Goal: Task Accomplishment & Management: Complete application form

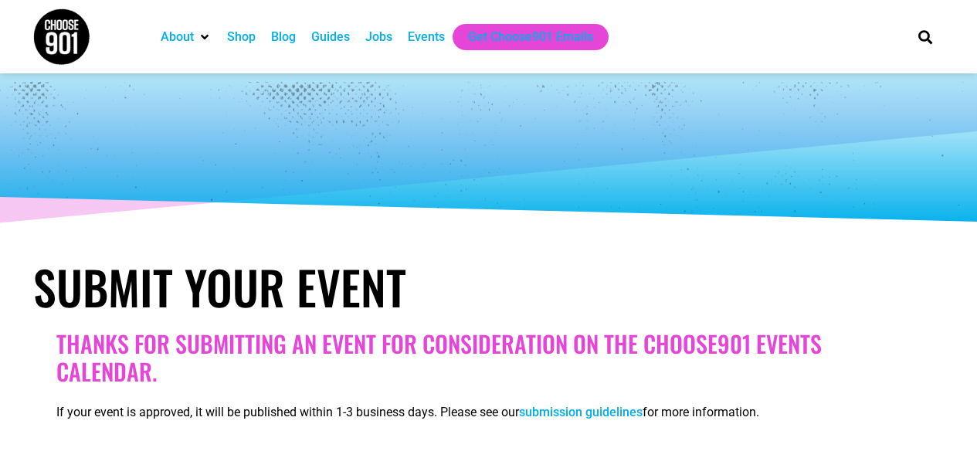
select select
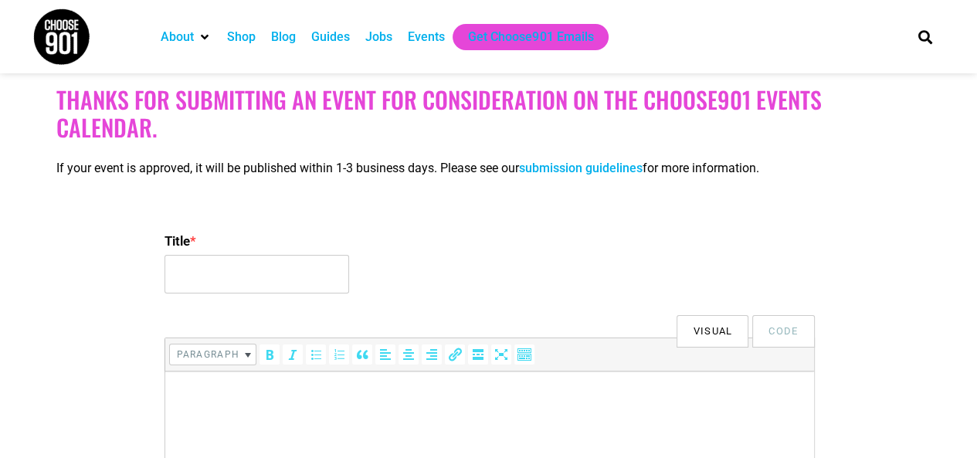
scroll to position [244, 0]
click at [276, 267] on input "Title *" at bounding box center [256, 274] width 185 height 39
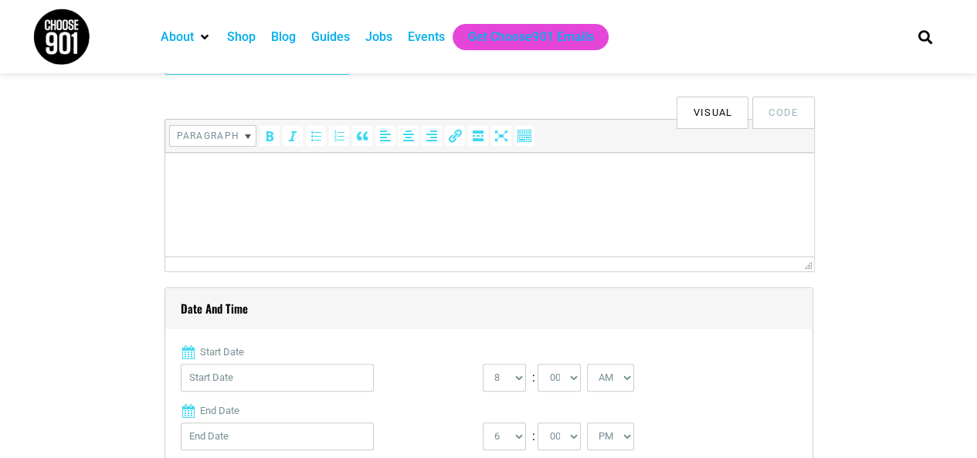
scroll to position [470, 0]
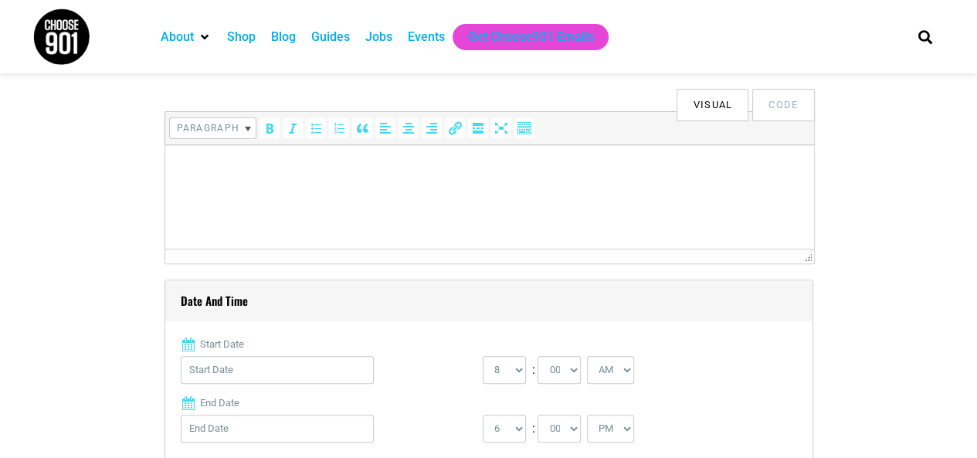
type input "Run Women Run 2025"
click at [283, 188] on html at bounding box center [488, 166] width 649 height 43
paste body
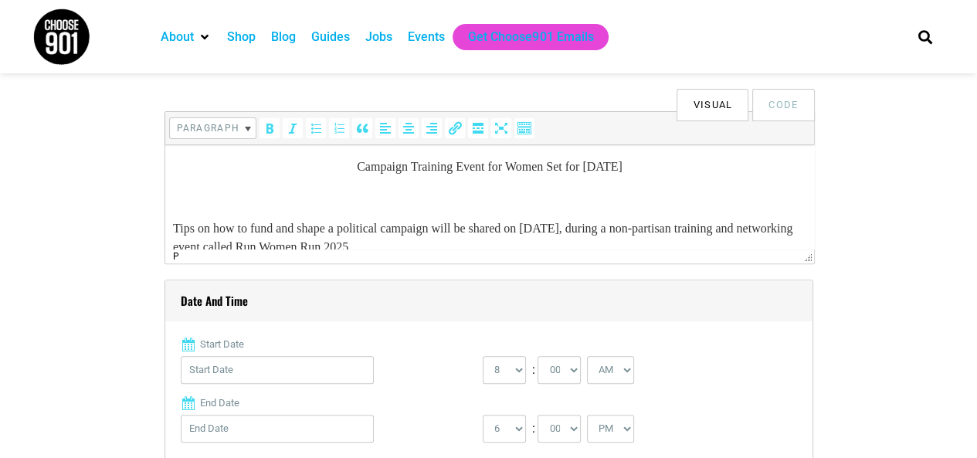
scroll to position [394, 0]
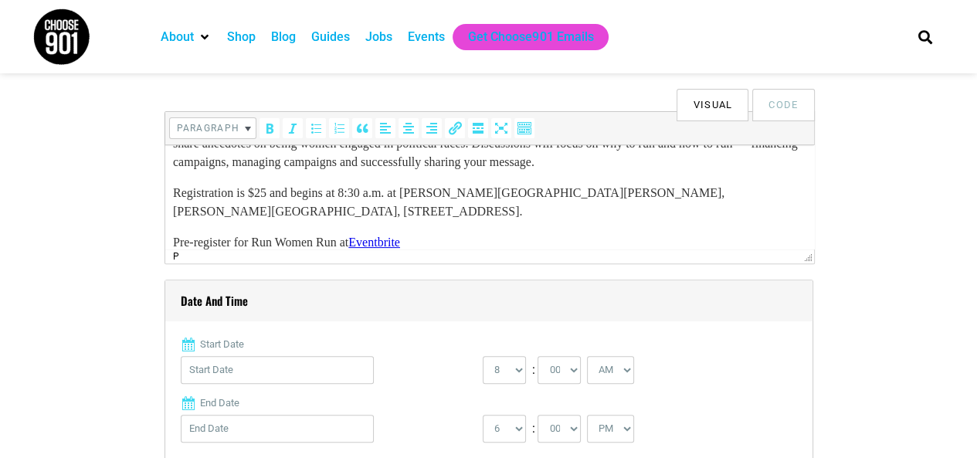
click at [181, 264] on p "For more information and inquiries, contact [PERSON_NAME] at [EMAIL_ADDRESS][DO…" at bounding box center [488, 282] width 633 height 37
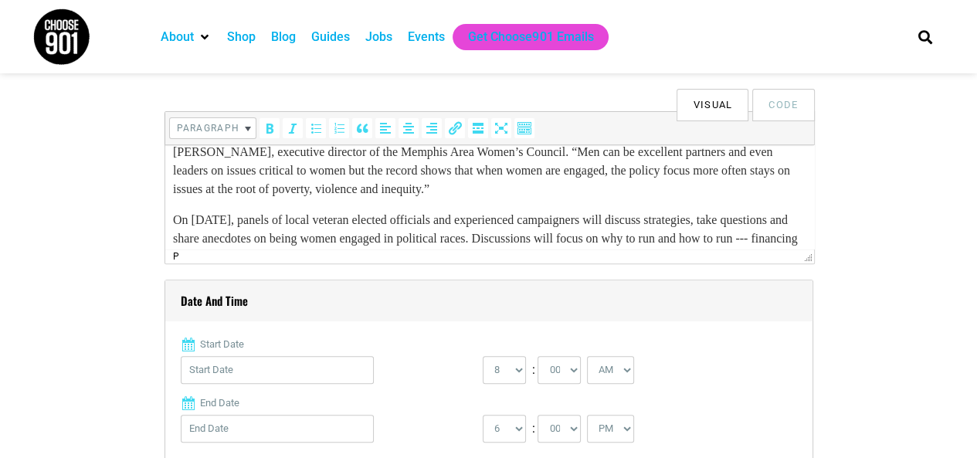
scroll to position [298, 0]
click at [182, 212] on p "On [DATE], panels of local veteran elected officials and experienced campaigner…" at bounding box center [488, 240] width 633 height 56
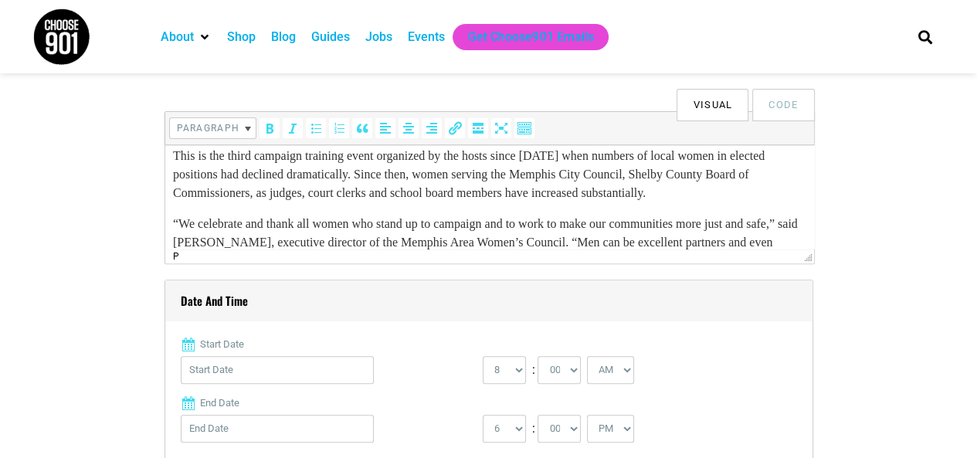
scroll to position [208, 0]
click at [182, 215] on p "“We celebrate and thank all women who stand up to campaign and to work to make …" at bounding box center [488, 252] width 633 height 74
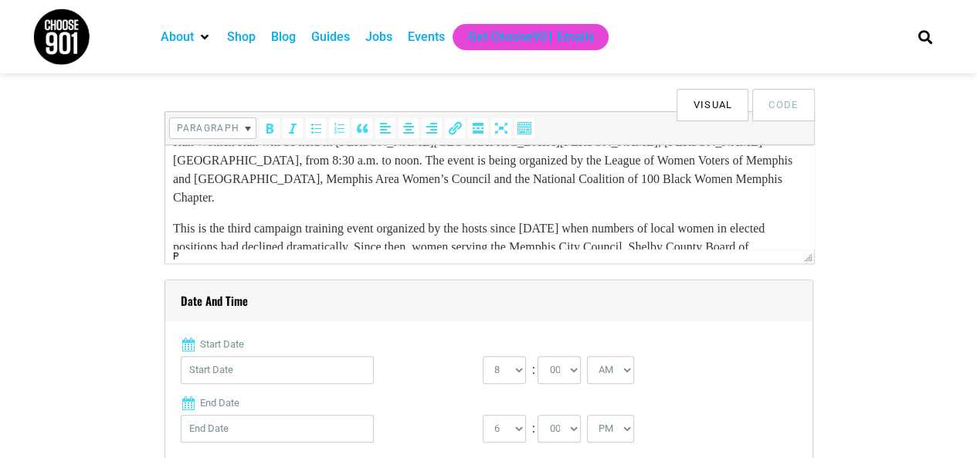
scroll to position [135, 0]
click at [182, 220] on p "This is the third campaign training event organized by the hosts since [DATE] w…" at bounding box center [488, 248] width 633 height 56
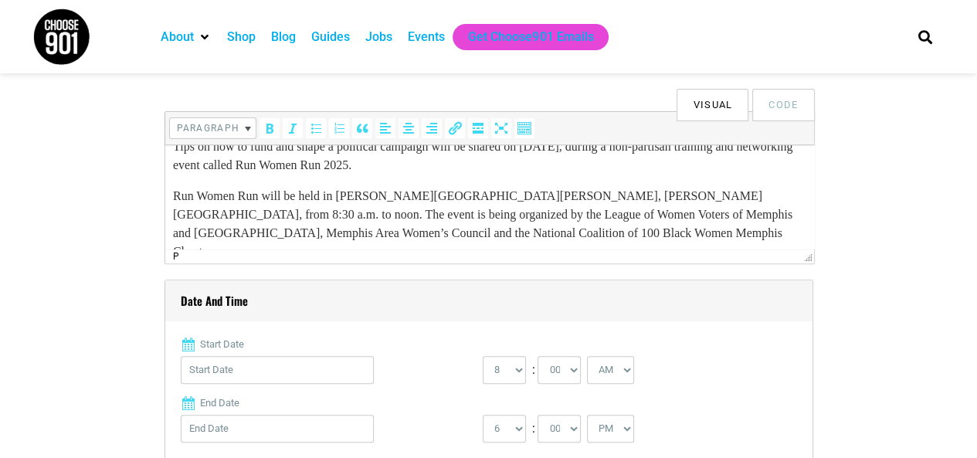
scroll to position [76, 0]
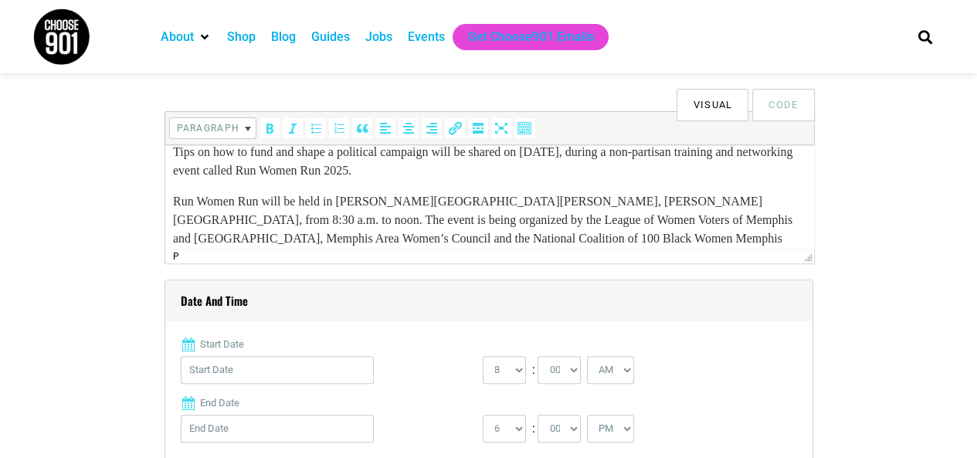
click at [182, 201] on p "Run Women Run will be held in [PERSON_NAME][GEOGRAPHIC_DATA][PERSON_NAME], [PER…" at bounding box center [488, 229] width 633 height 74
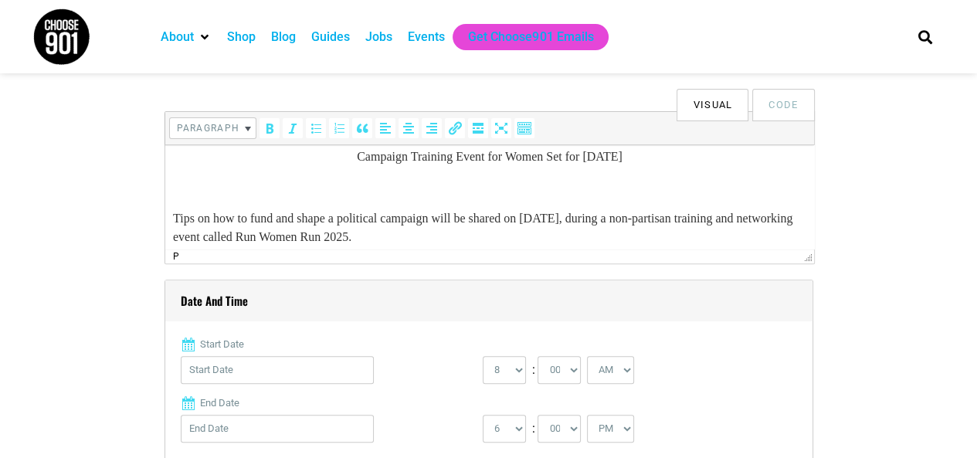
scroll to position [5, 0]
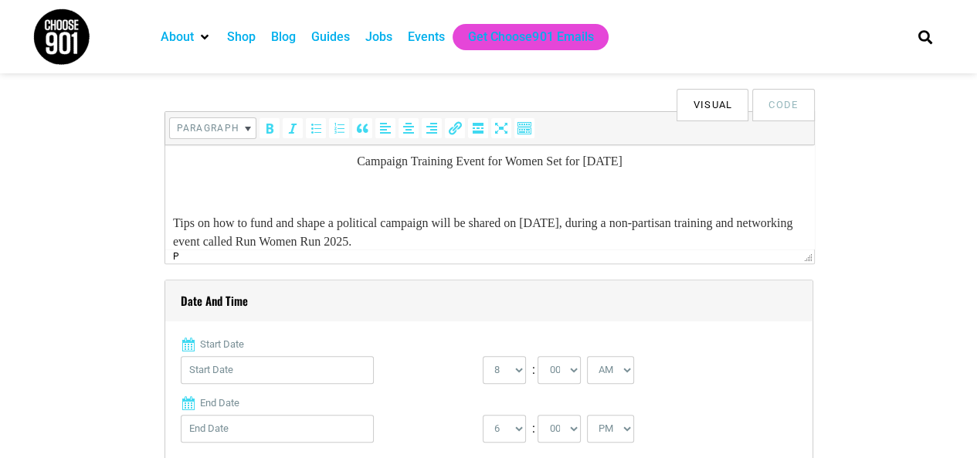
click at [305, 185] on p at bounding box center [488, 192] width 633 height 19
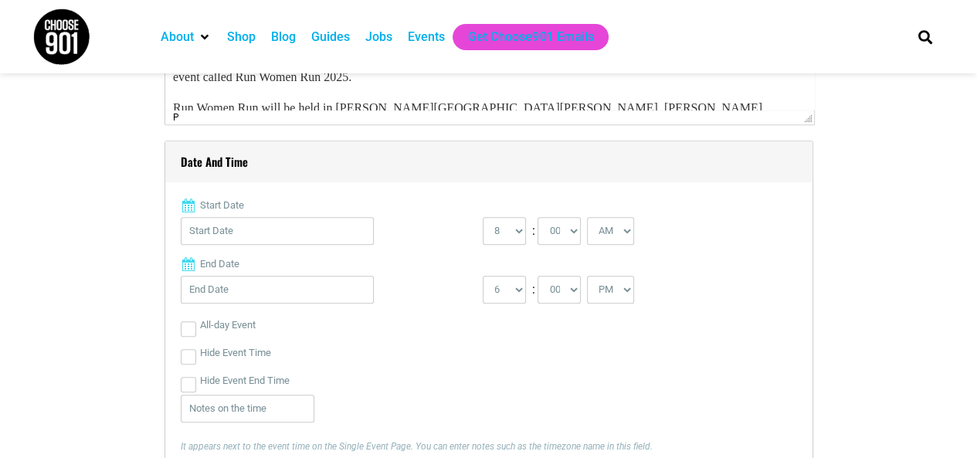
scroll to position [610, 0]
click at [222, 234] on input "Start Date" at bounding box center [277, 230] width 193 height 28
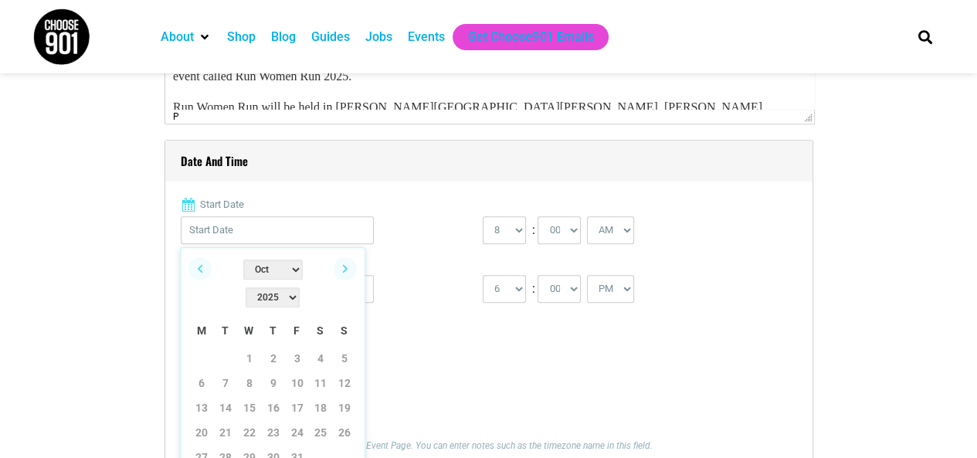
click at [258, 266] on select "Jan Feb Mar Apr May Jun [DATE] Aug Sep Oct Nov Dec" at bounding box center [272, 269] width 59 height 20
click at [317, 347] on link "1" at bounding box center [320, 358] width 23 height 23
type input "[DATE]"
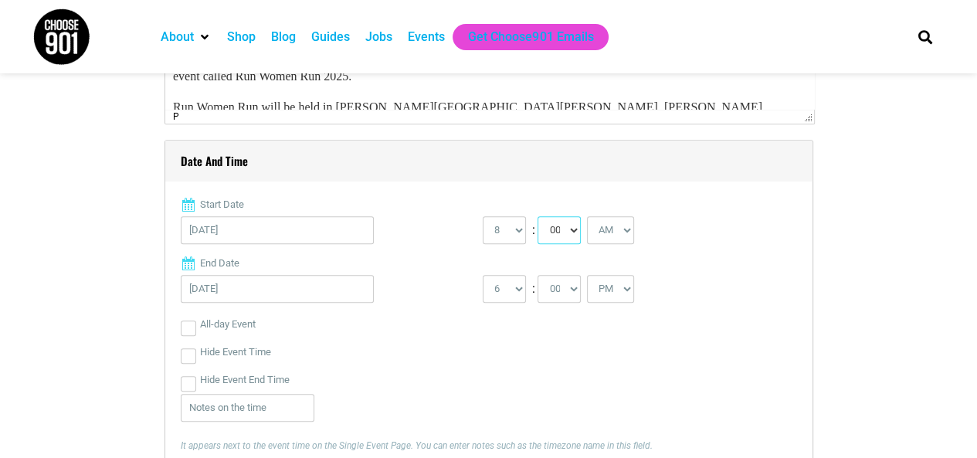
click at [545, 236] on select "00 05 10 15 20 25 30 35 40 45 50 55" at bounding box center [558, 230] width 43 height 28
select select "30"
click at [537, 216] on select "00 05 10 15 20 25 30 35 40 45 50 55" at bounding box center [558, 230] width 43 height 28
click at [504, 283] on select "1 2 3 4 5 6 7 8 9 10 11 12" at bounding box center [504, 289] width 43 height 28
select select "12"
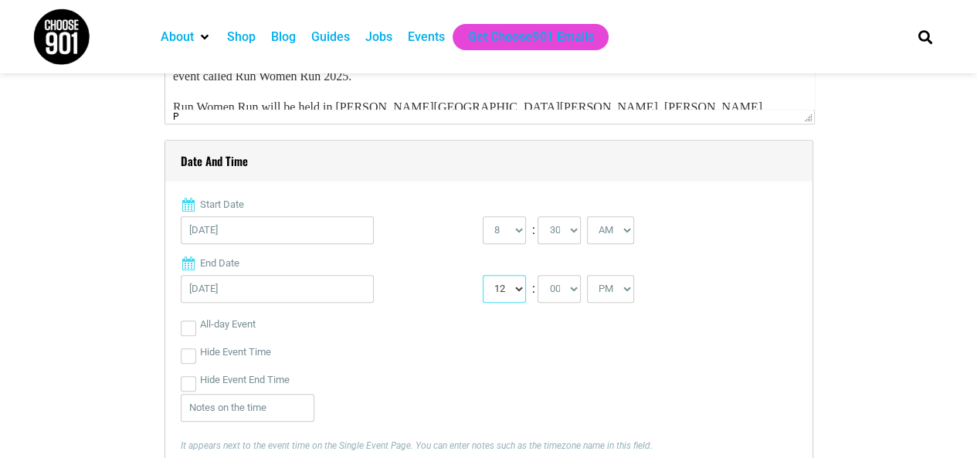
click at [483, 275] on select "1 2 3 4 5 6 7 8 9 10 11 12" at bounding box center [504, 289] width 43 height 28
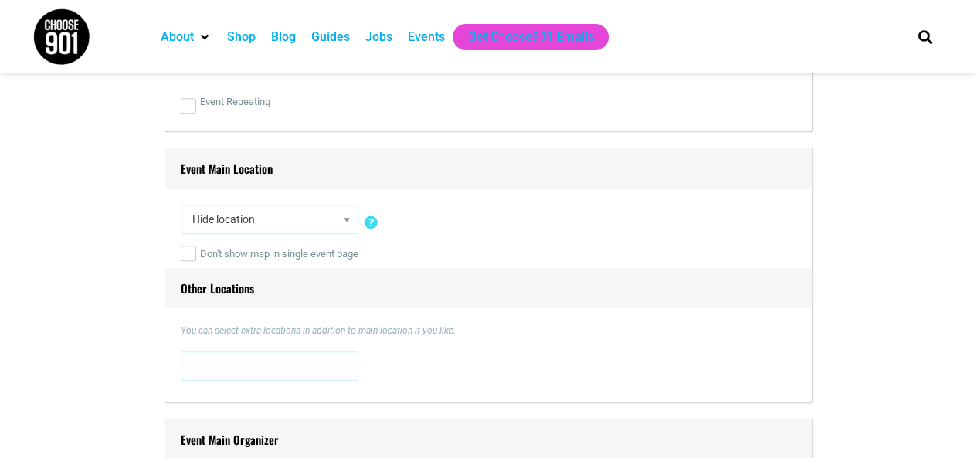
scroll to position [1045, 0]
click at [256, 216] on span "Hide location" at bounding box center [269, 219] width 167 height 28
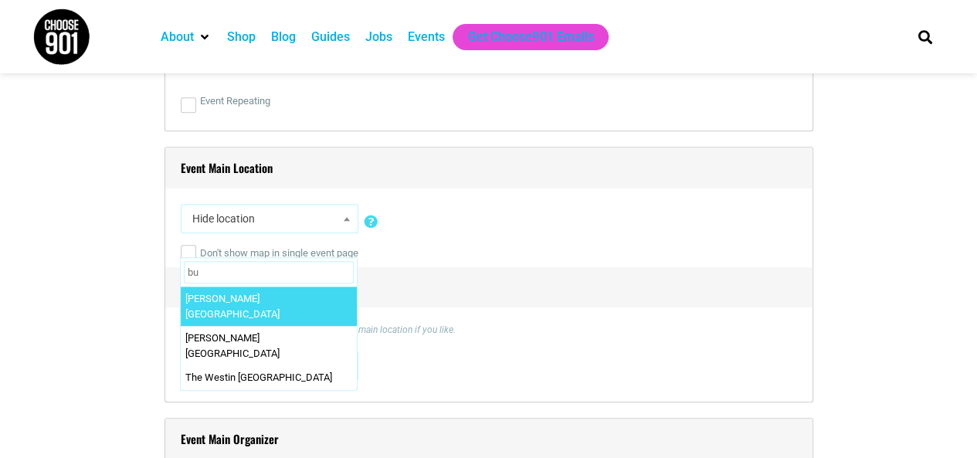
type input "b"
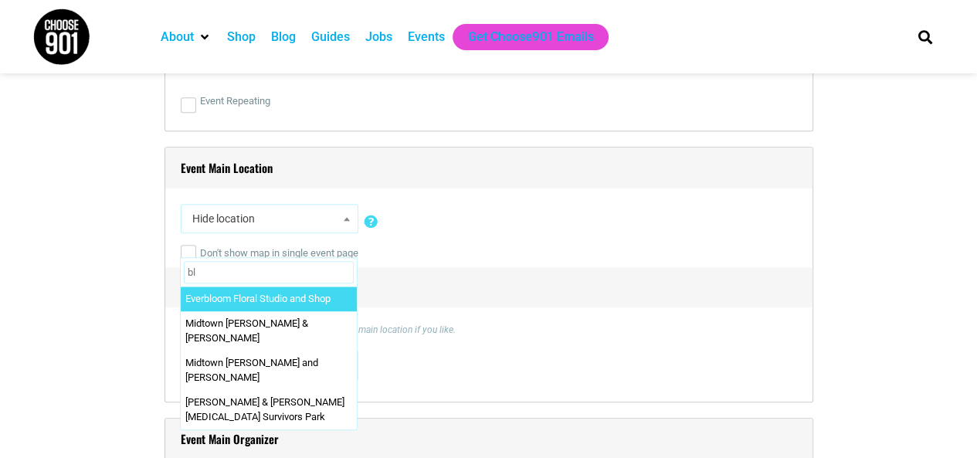
type input "b"
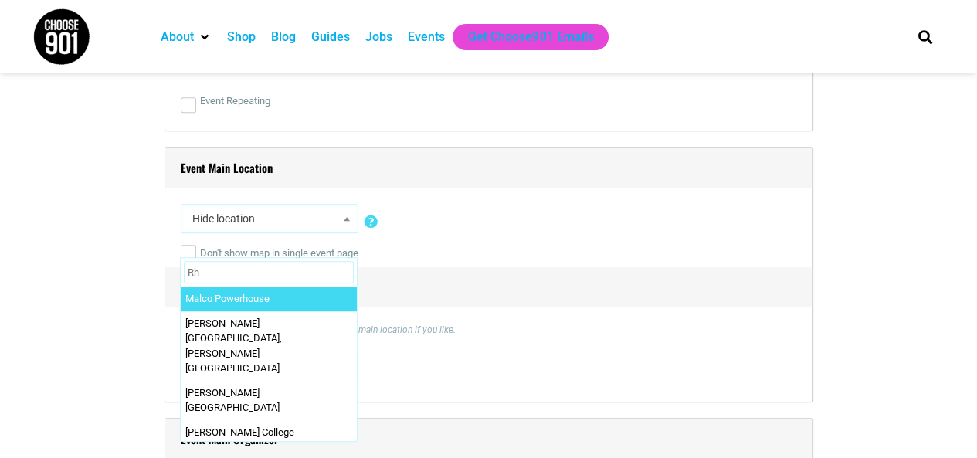
type input "R"
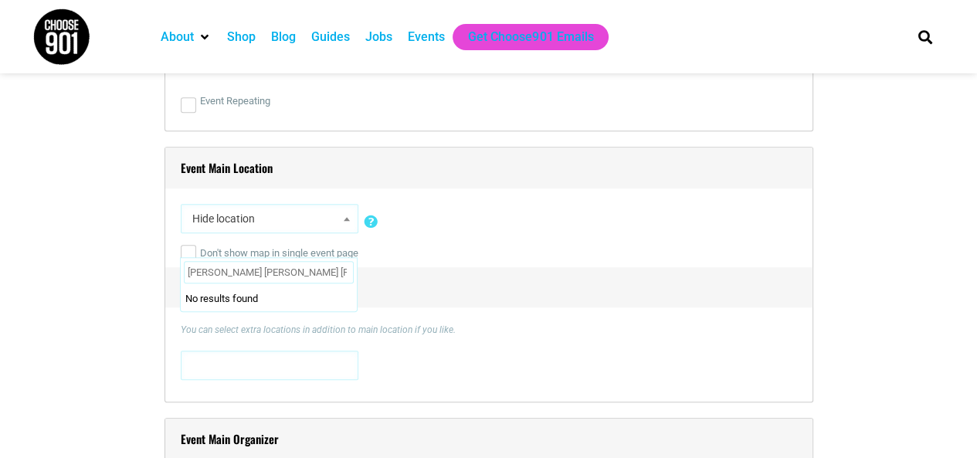
type input "[PERSON_NAME] [PERSON_NAME] [PERSON_NAME]"
click at [281, 218] on span "Hide location" at bounding box center [269, 219] width 167 height 28
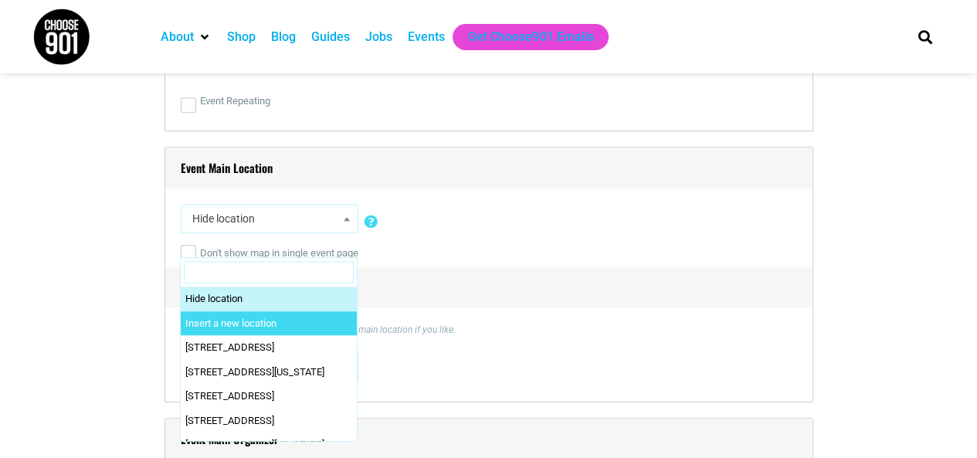
select select "0"
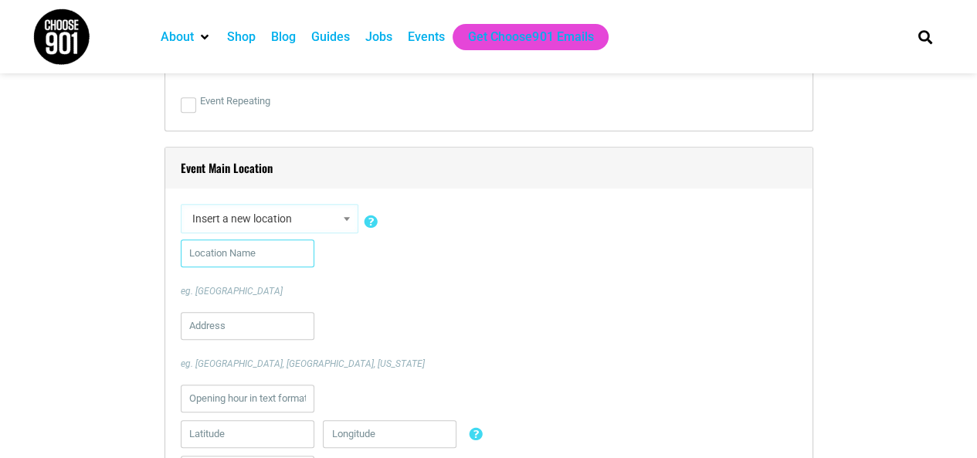
click at [248, 250] on input "text" at bounding box center [248, 253] width 134 height 28
click at [298, 253] on input "[PERSON_NAME] ([PERSON_NAME] Auditorium)" at bounding box center [248, 253] width 134 height 28
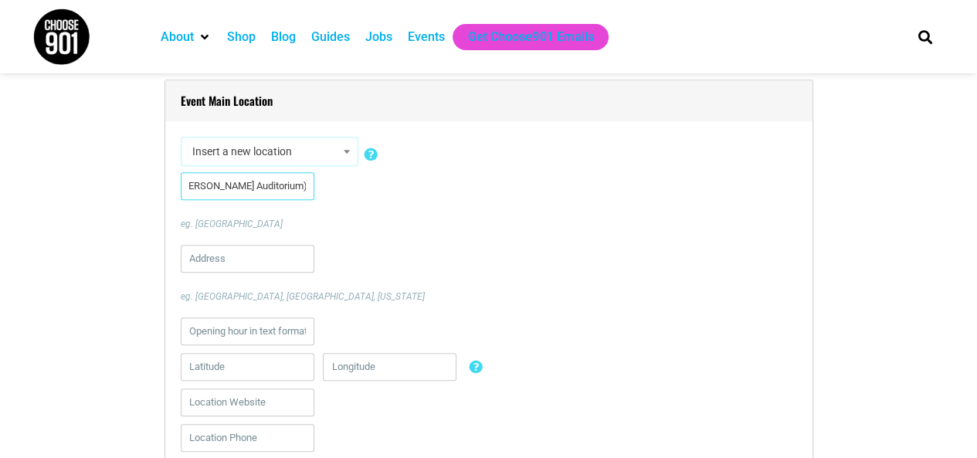
scroll to position [1128, 0]
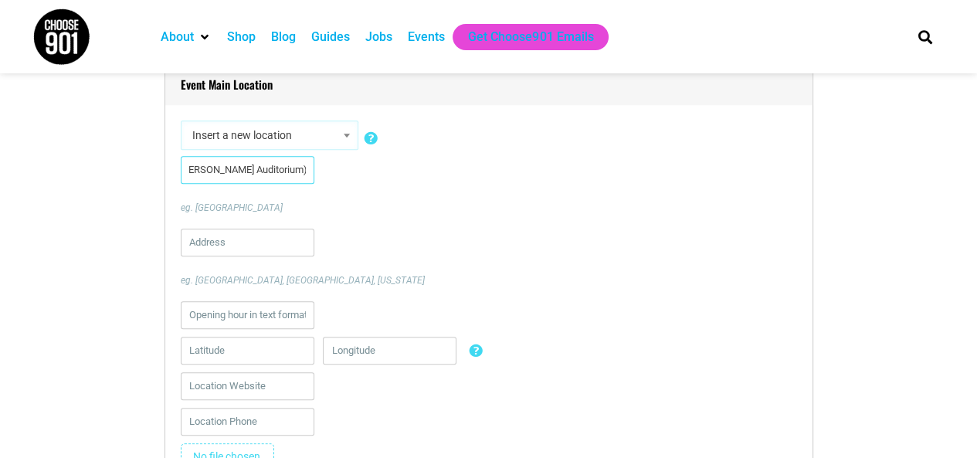
type input "[PERSON_NAME] ([PERSON_NAME] Auditorium) [PERSON_NAME][GEOGRAPHIC_DATA]"
click at [268, 242] on input "text" at bounding box center [248, 243] width 134 height 28
paste input "2000 [GEOGRAPHIC_DATA]"
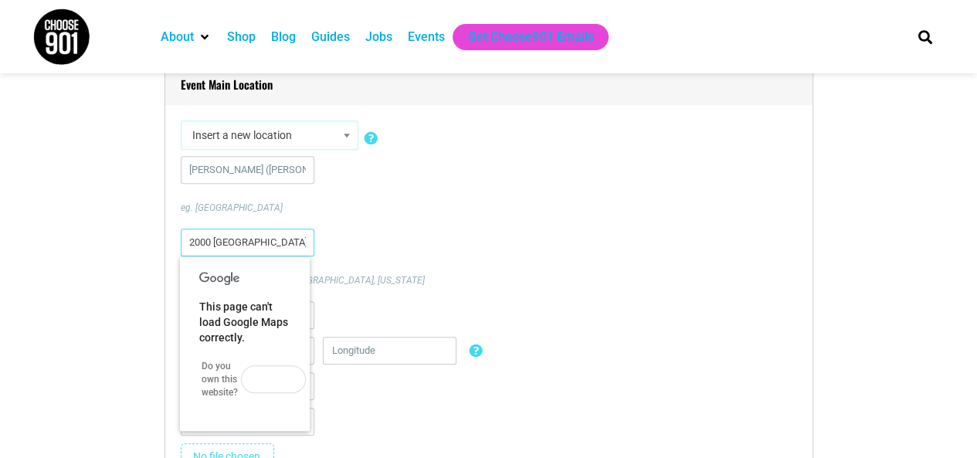
type input "2000 [GEOGRAPHIC_DATA]"
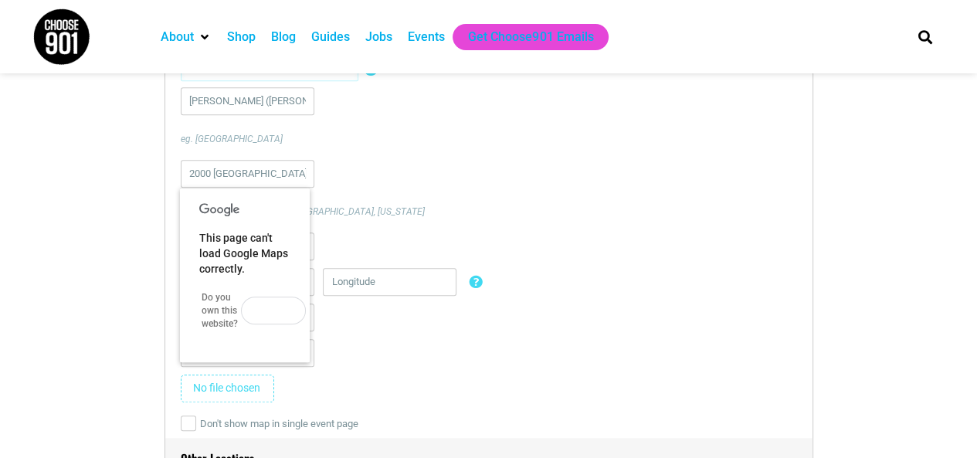
scroll to position [1215, 0]
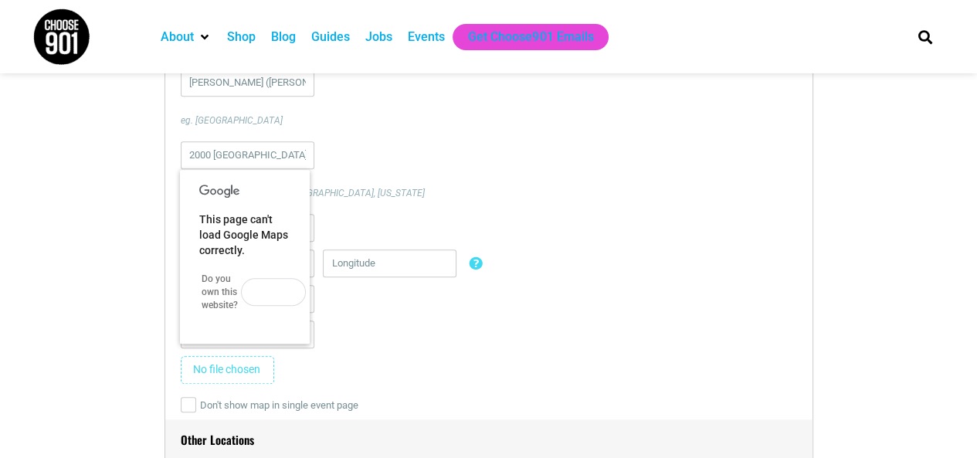
click at [379, 262] on input "text" at bounding box center [390, 263] width 134 height 28
click at [360, 317] on div at bounding box center [489, 303] width 616 height 36
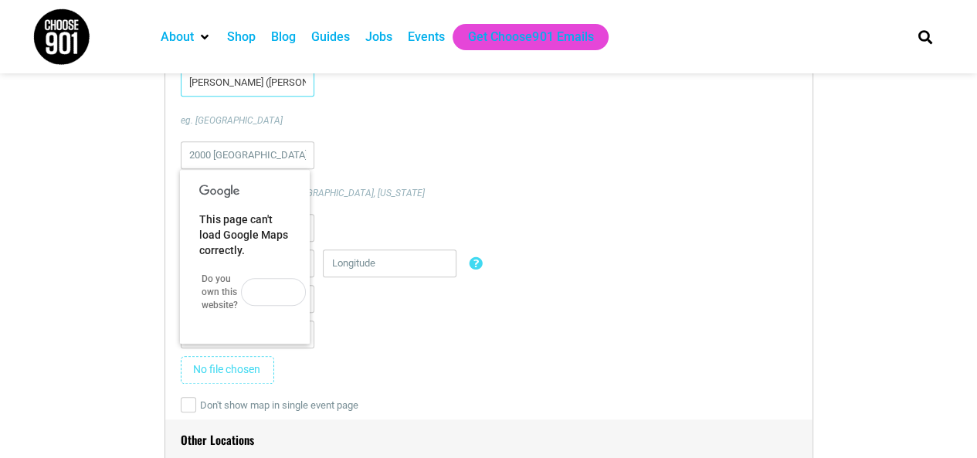
click at [187, 89] on input "[PERSON_NAME] ([PERSON_NAME] Auditorium) [PERSON_NAME][GEOGRAPHIC_DATA]" at bounding box center [248, 83] width 134 height 28
click at [288, 152] on input "2000 [GEOGRAPHIC_DATA]" at bounding box center [248, 155] width 134 height 28
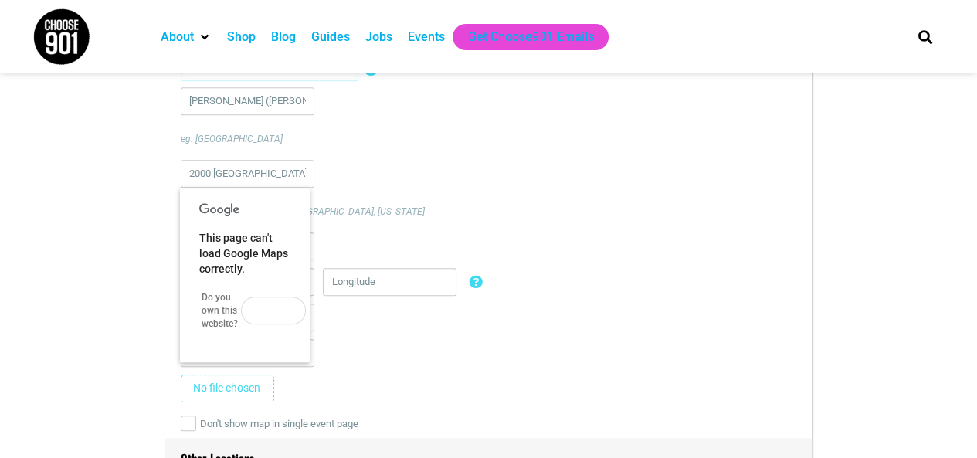
scroll to position [1196, 0]
click at [293, 169] on input "2000 [GEOGRAPHIC_DATA]" at bounding box center [248, 175] width 134 height 28
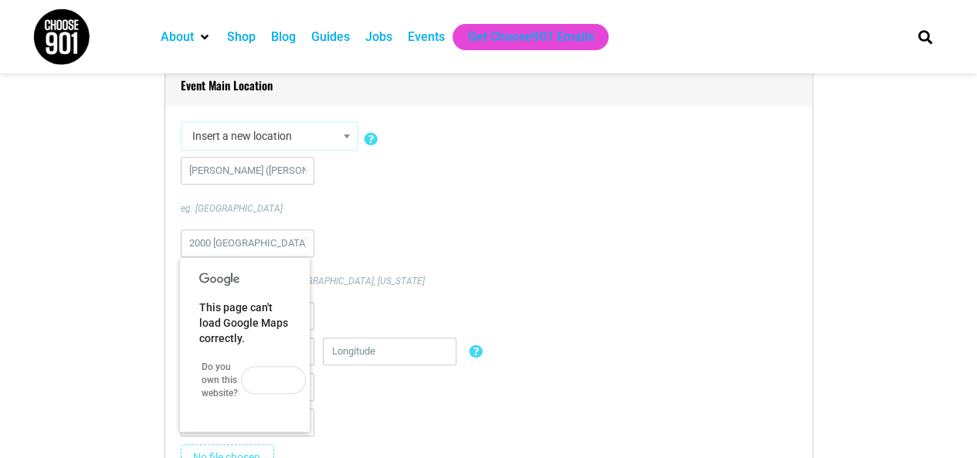
scroll to position [1125, 0]
drag, startPoint x: 303, startPoint y: 240, endPoint x: 154, endPoint y: 235, distance: 149.1
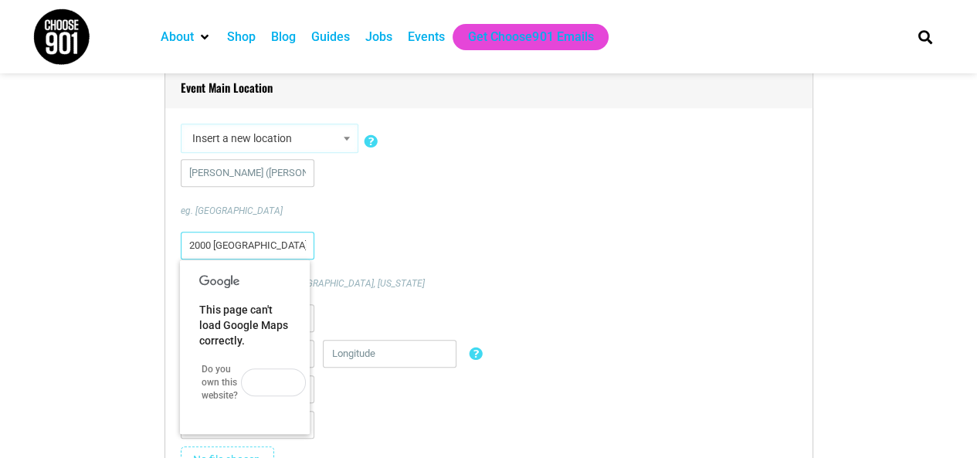
type input "2000 [GEOGRAPHIC_DATA]"
click at [273, 172] on input "[PERSON_NAME] ([PERSON_NAME] Auditorium) [PERSON_NAME][GEOGRAPHIC_DATA]" at bounding box center [248, 173] width 134 height 28
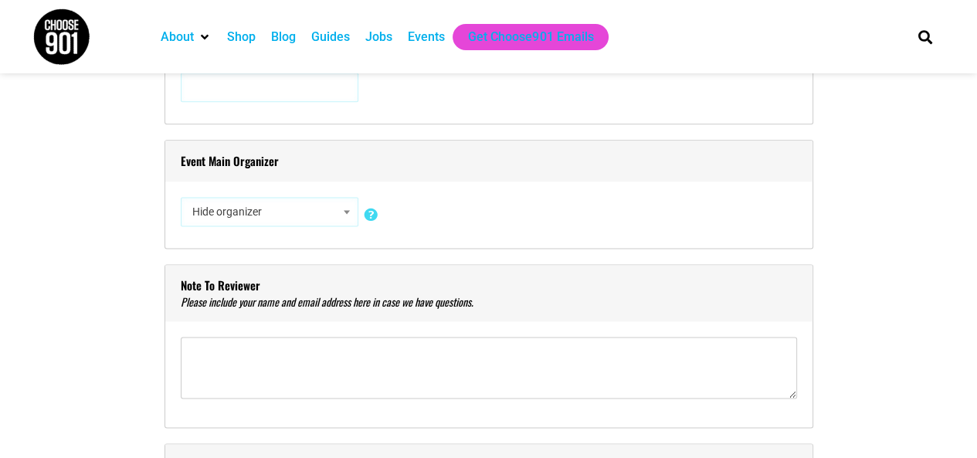
scroll to position [1653, 0]
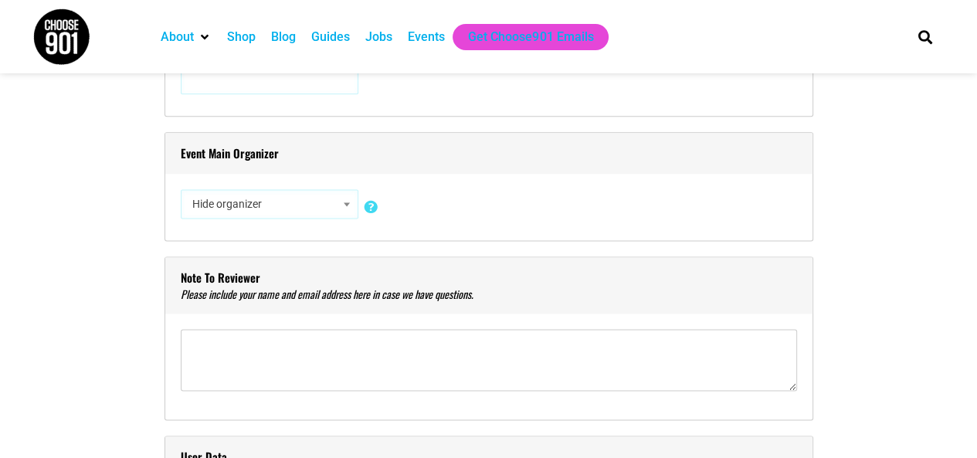
click at [228, 208] on span "Hide organizer" at bounding box center [269, 204] width 167 height 28
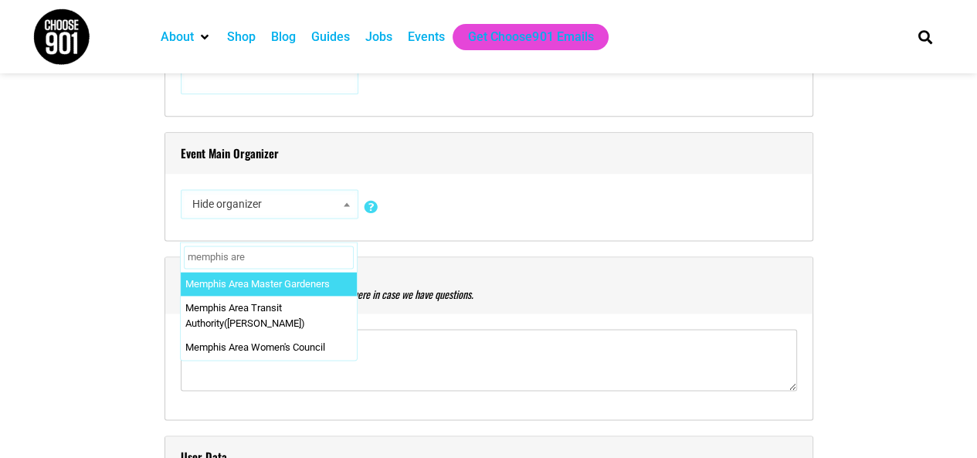
type input "[GEOGRAPHIC_DATA] area"
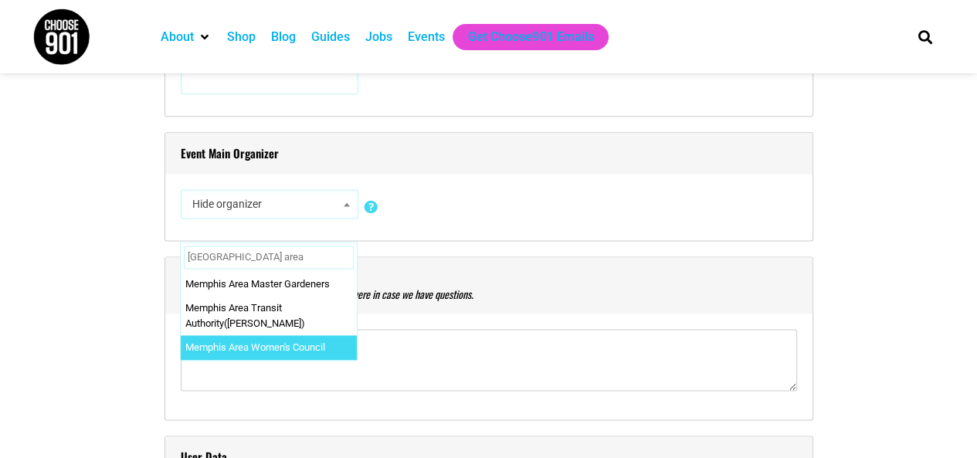
select select "2923"
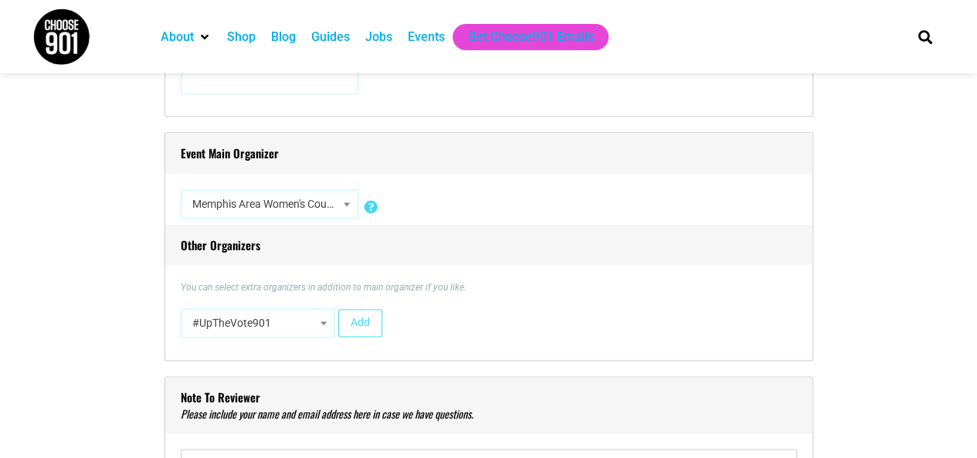
select select "5164"
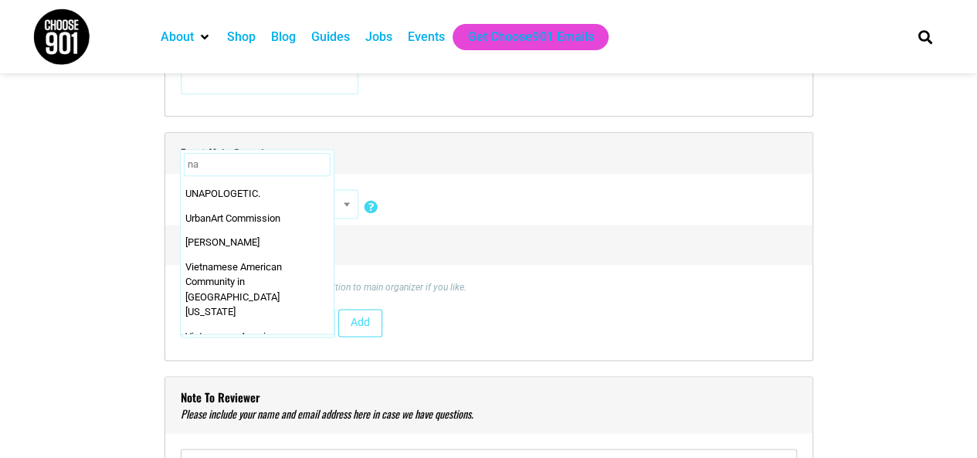
scroll to position [0, 0]
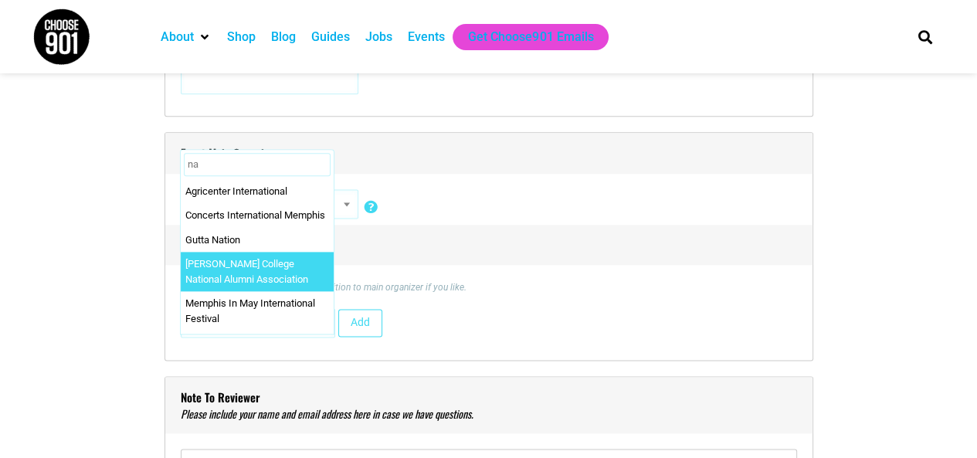
type input "n"
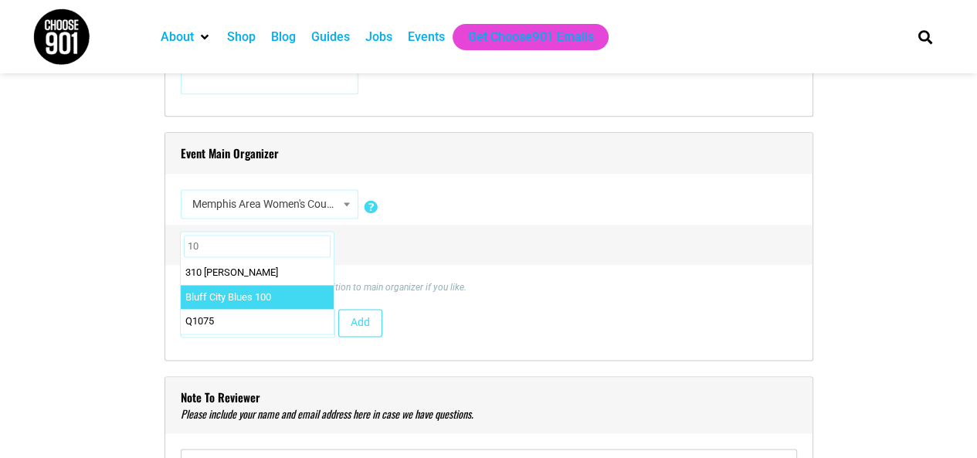
type input "1"
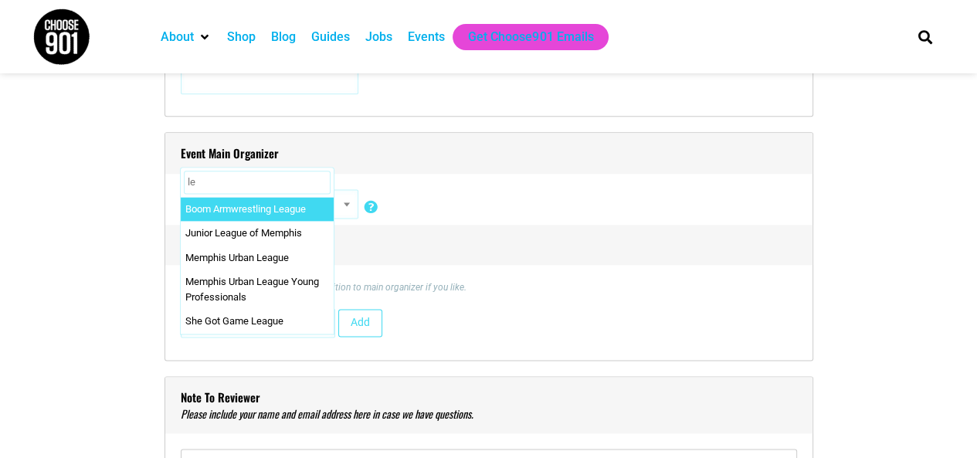
type input "l"
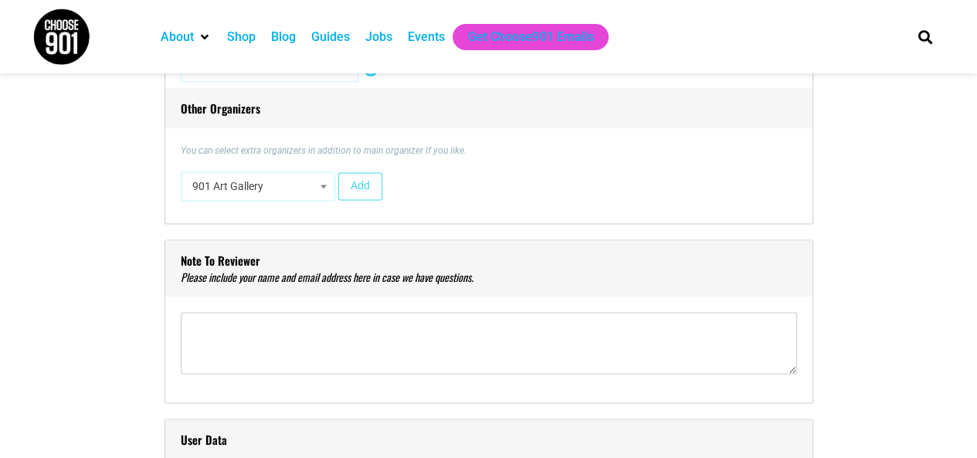
scroll to position [1780, 0]
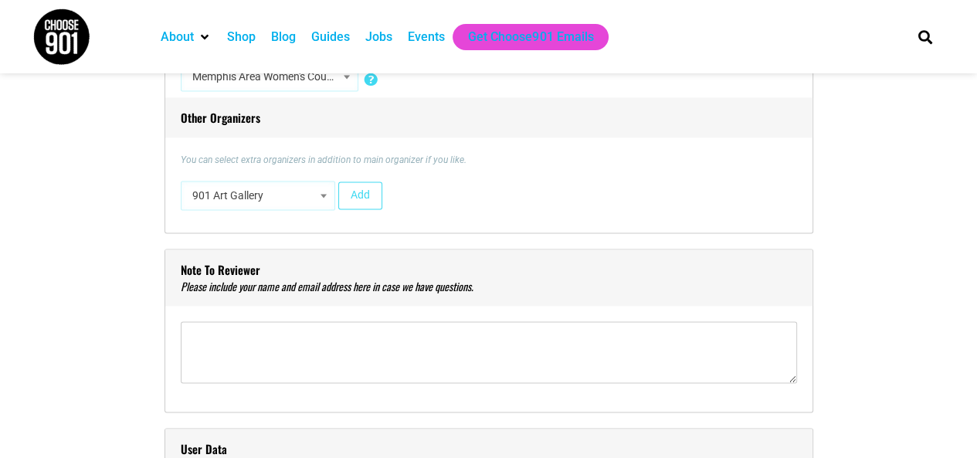
click at [327, 196] on span at bounding box center [323, 195] width 15 height 20
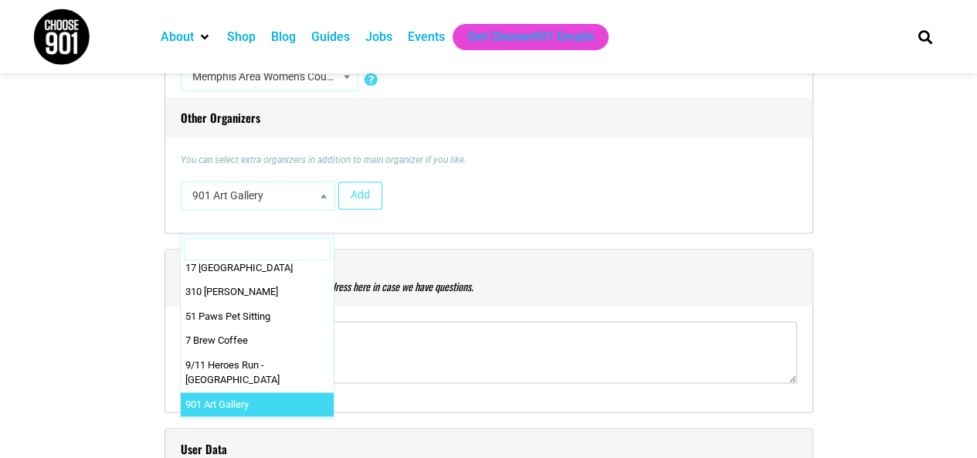
scroll to position [0, 0]
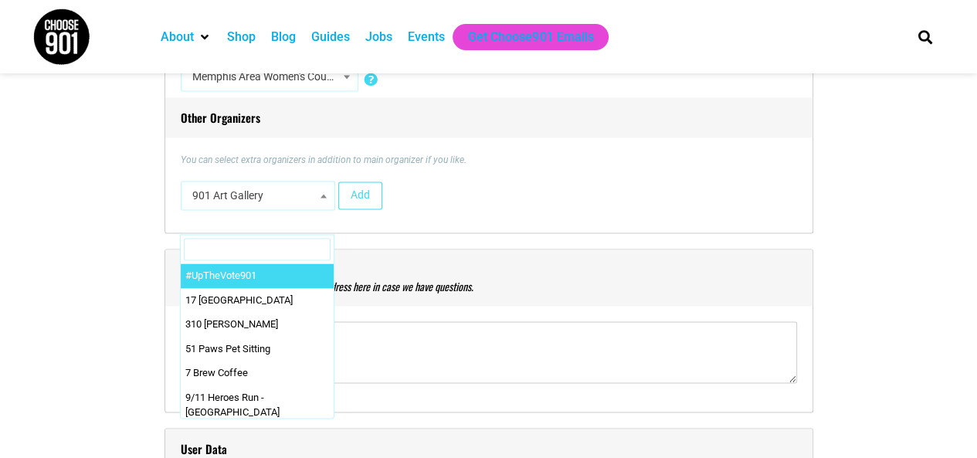
click at [266, 252] on input "Search" at bounding box center [257, 249] width 147 height 23
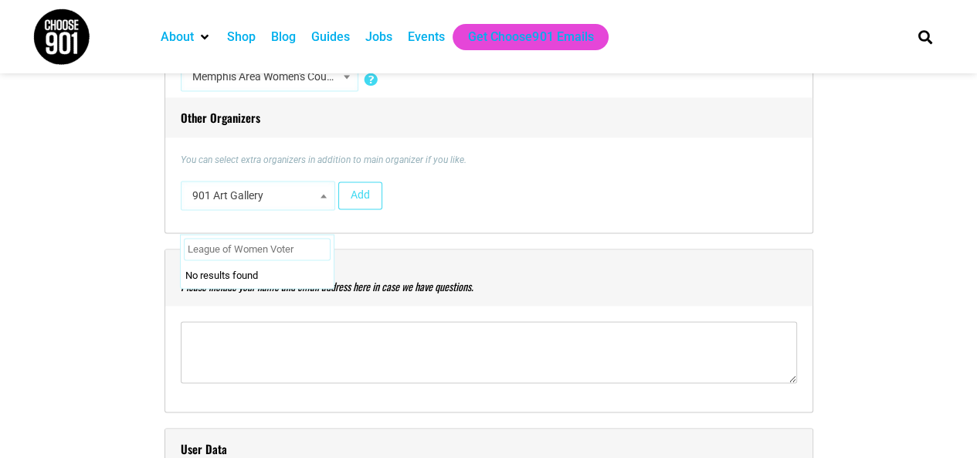
type input "League of Women Voters"
click at [353, 195] on button "Add" at bounding box center [360, 195] width 44 height 28
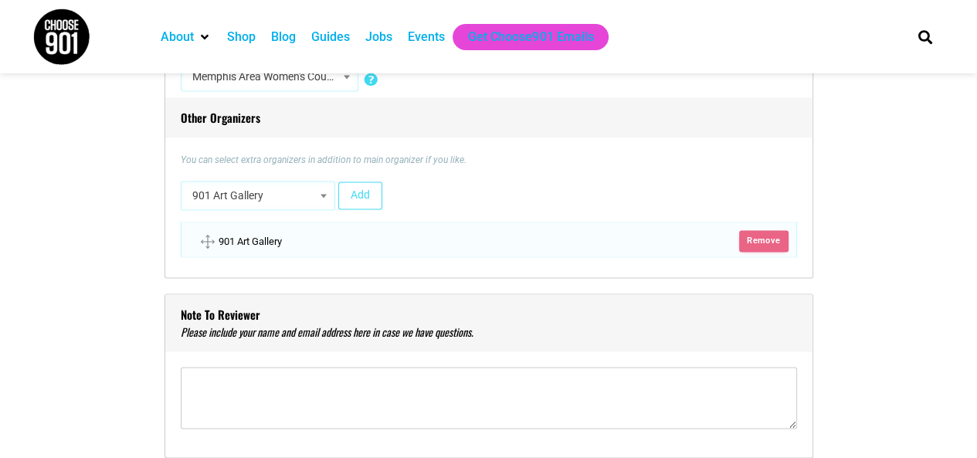
click at [765, 241] on span "Remove" at bounding box center [763, 241] width 49 height 22
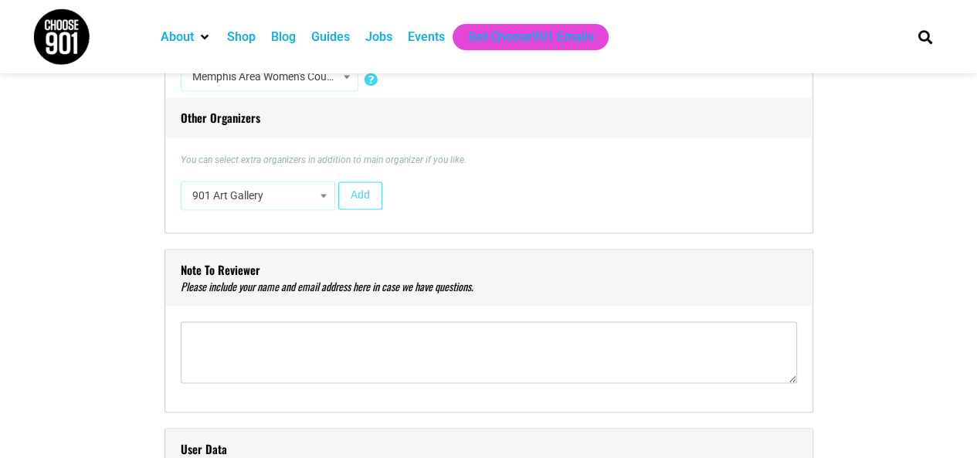
click at [317, 198] on span at bounding box center [323, 195] width 15 height 20
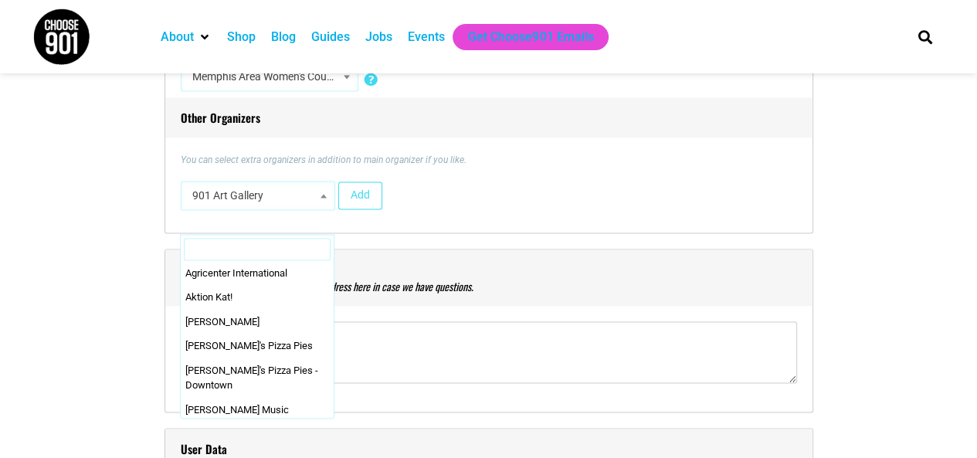
scroll to position [896, 0]
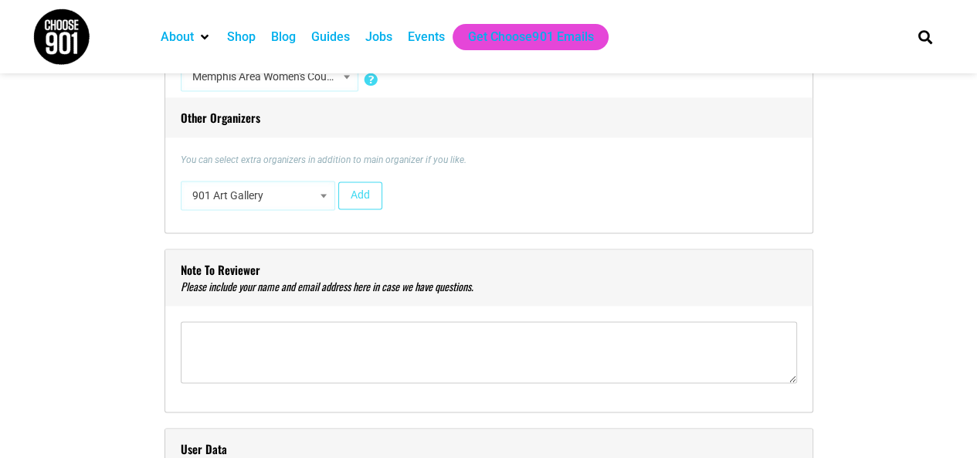
click at [327, 198] on span at bounding box center [323, 195] width 15 height 20
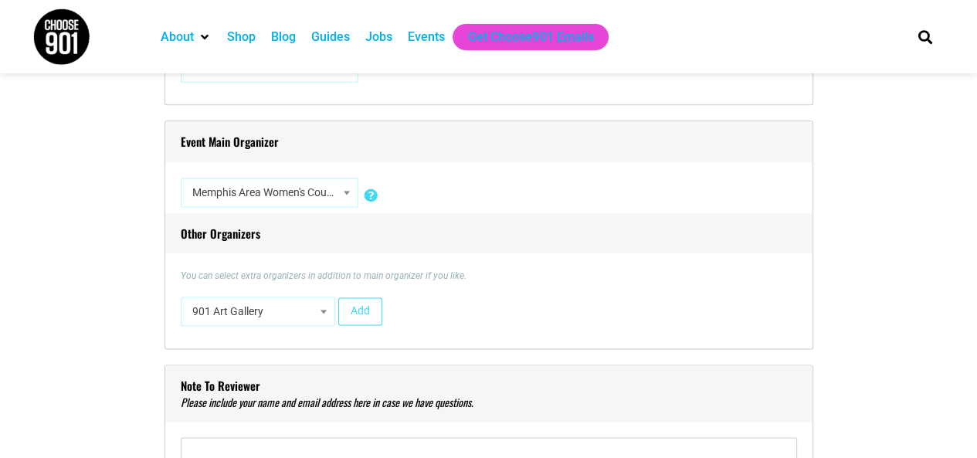
scroll to position [1663, 0]
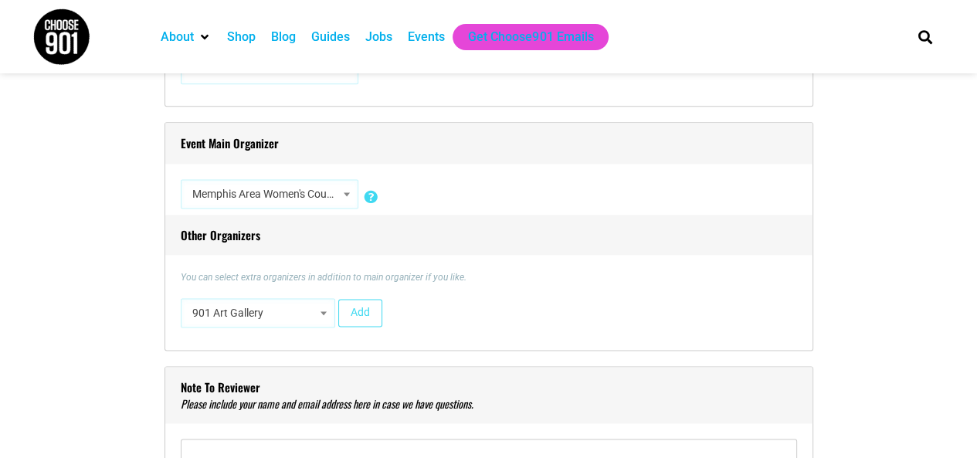
click at [117, 290] on div "Title * Run Women Run 2025 Visual Code b i link b-quote del ins img ul ol li co…" at bounding box center [488, 464] width 911 height 3374
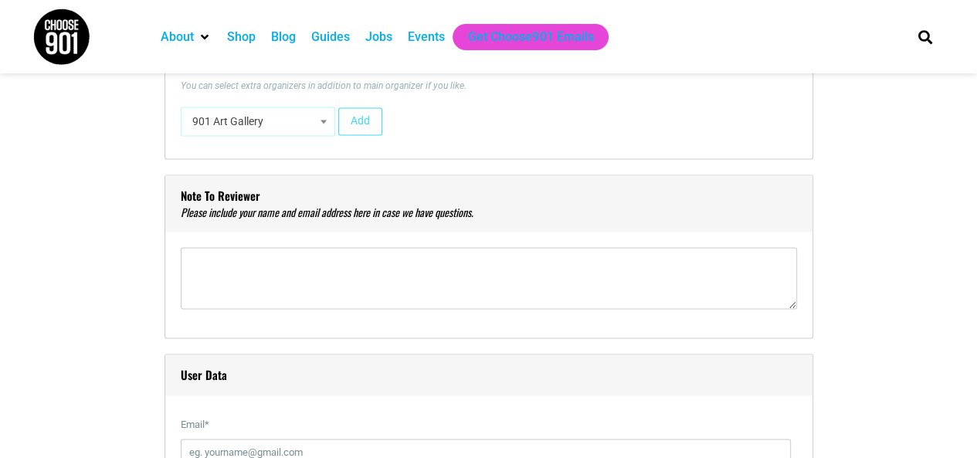
scroll to position [1855, 0]
click at [293, 270] on textarea"] at bounding box center [489, 277] width 616 height 62
paste textarea"] "[PERSON_NAME] at [EMAIL_ADDRESS][DOMAIN_NAME] or [PHONE_NUMBER]"
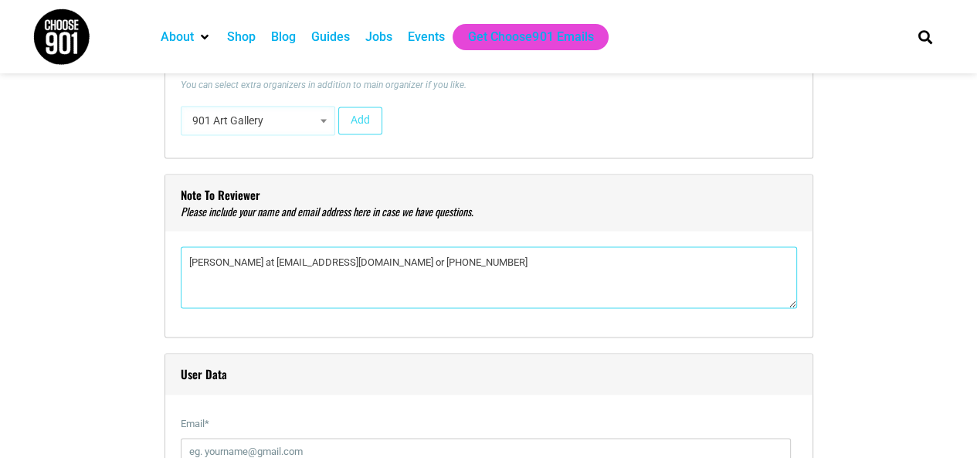
click at [266, 264] on textarea"] "[PERSON_NAME] at [EMAIL_ADDRESS][DOMAIN_NAME] or [PHONE_NUMBER]" at bounding box center [489, 277] width 616 height 62
click at [402, 262] on textarea"] "[PERSON_NAME], [EMAIL_ADDRESS][DOMAIN_NAME] or [PHONE_NUMBER]" at bounding box center [489, 277] width 616 height 62
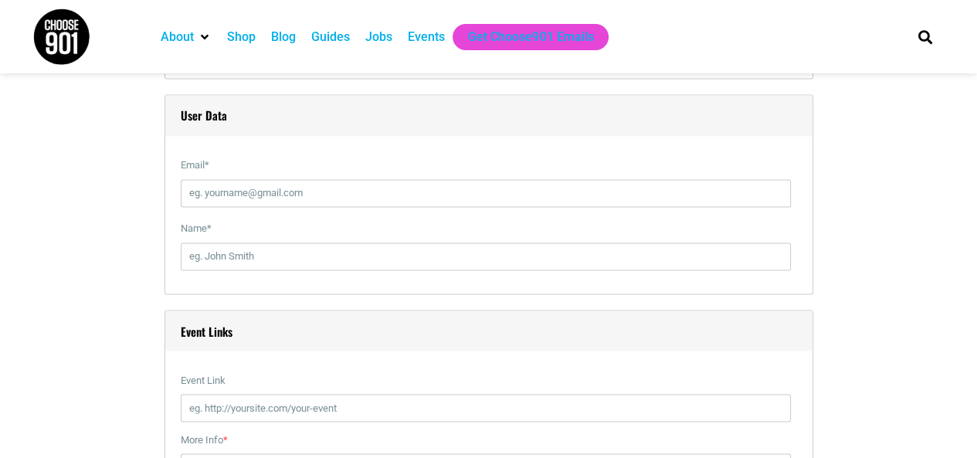
scroll to position [2119, 0]
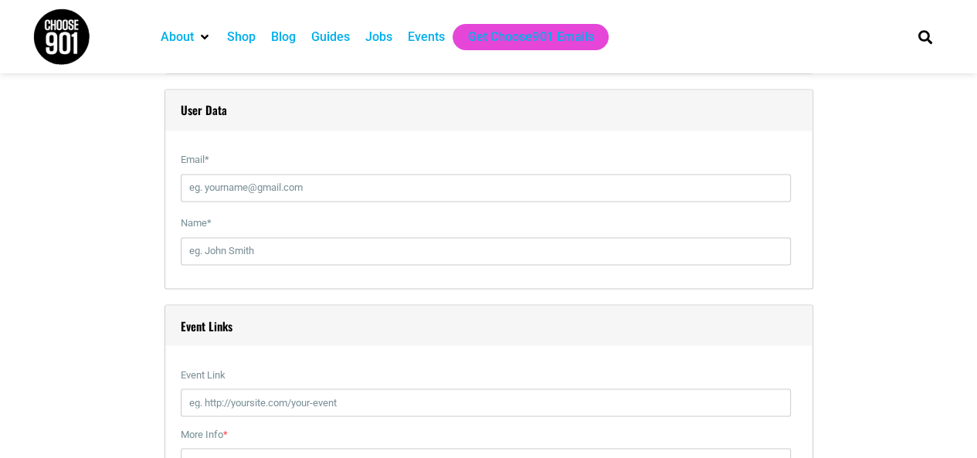
type textarea"] "[PERSON_NAME], [EMAIL_ADDRESS][DOMAIN_NAME], [PHONE_NUMBER]"
click at [345, 192] on input "Email *" at bounding box center [486, 188] width 610 height 28
type input "[PERSON_NAME][EMAIL_ADDRESS][DOMAIN_NAME]"
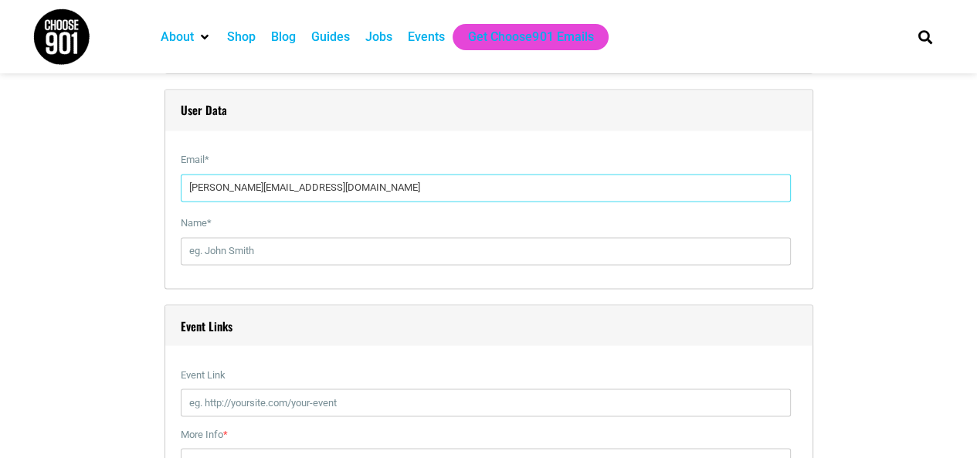
type input "[PERSON_NAME]"
click at [145, 229] on div "Title * Run Women Run 2025 Visual Code b i link b-quote del ins img ul ol li co…" at bounding box center [488, 8] width 911 height 3374
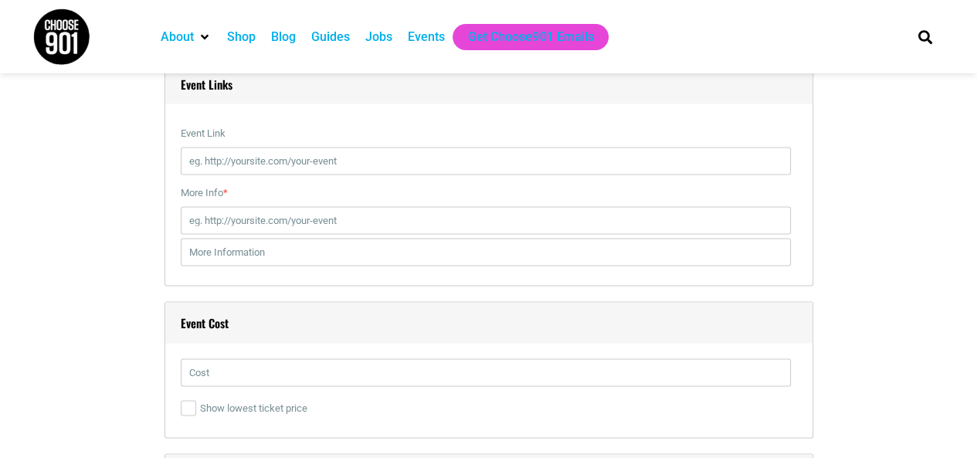
scroll to position [2363, 0]
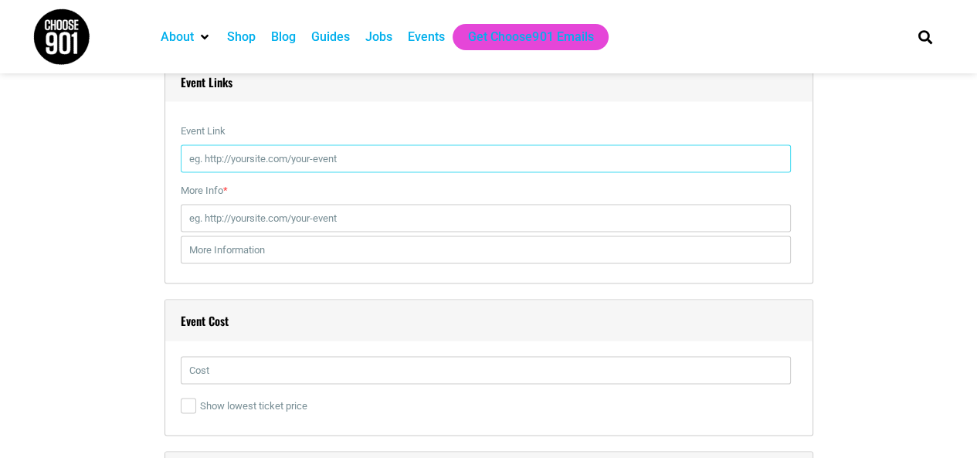
click at [251, 147] on input "Event Link" at bounding box center [486, 158] width 610 height 28
paste input "[URL][DOMAIN_NAME]"
type input "[URL][DOMAIN_NAME]"
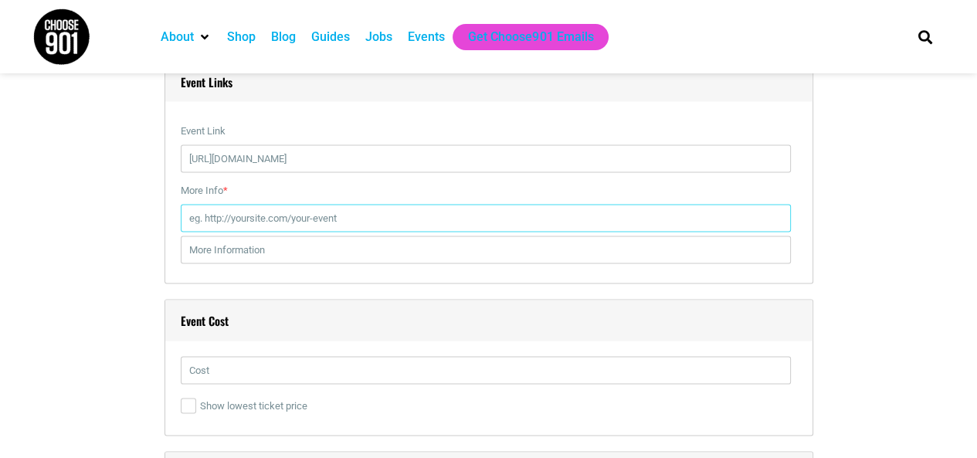
click at [238, 221] on input "More Info *" at bounding box center [486, 218] width 610 height 28
paste input "[URL][DOMAIN_NAME]"
type input "[URL][DOMAIN_NAME]"
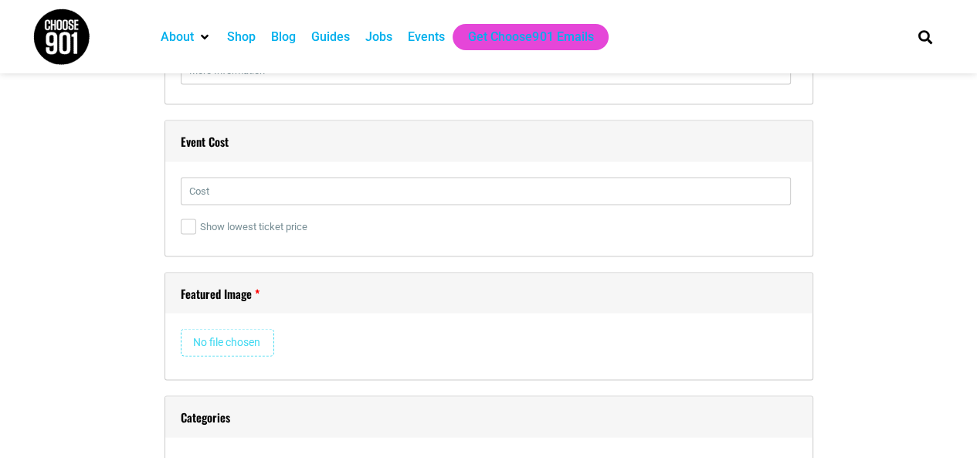
scroll to position [2542, 0]
click at [239, 178] on input "text" at bounding box center [486, 192] width 610 height 28
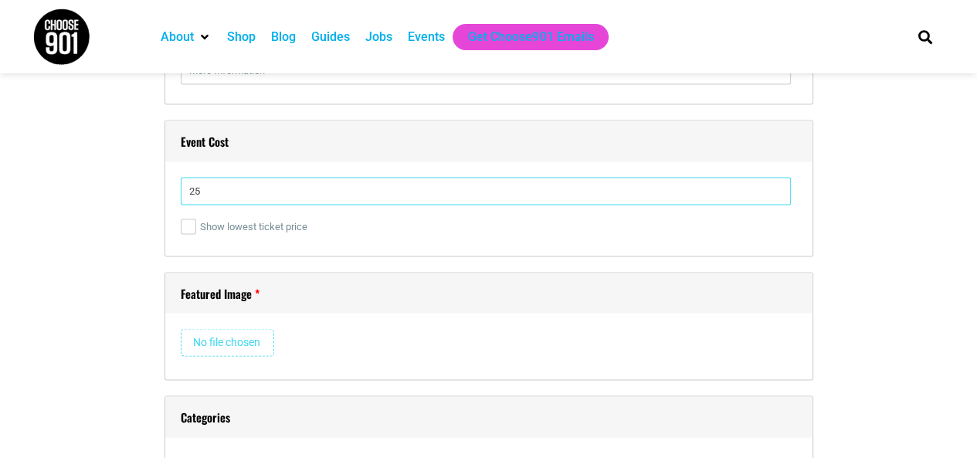
type input "25"
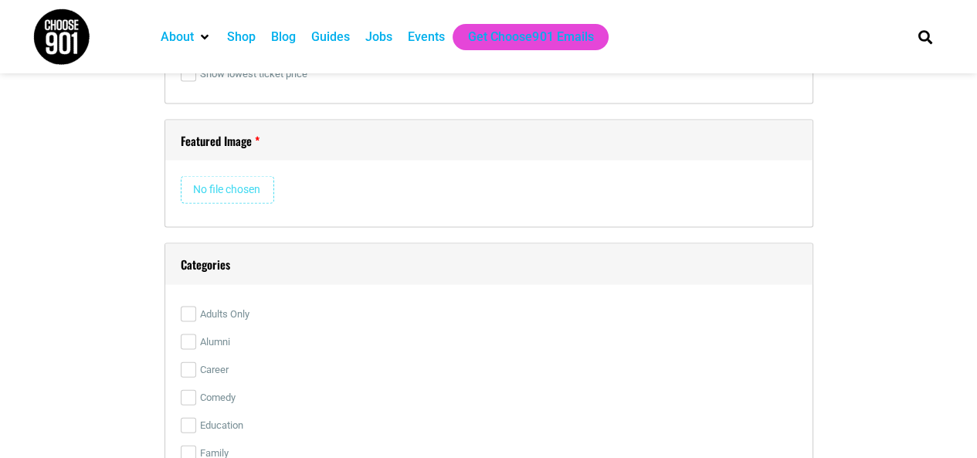
scroll to position [2703, 0]
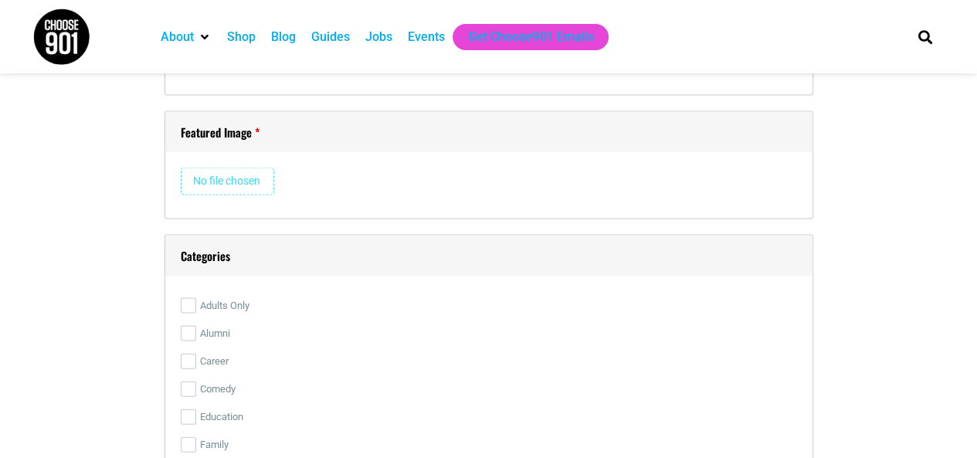
click at [227, 178] on input "file" at bounding box center [227, 182] width 93 height 28
type input "C:\fakepath\RUN-WOMEN-RUN-2025-QR3.jpg"
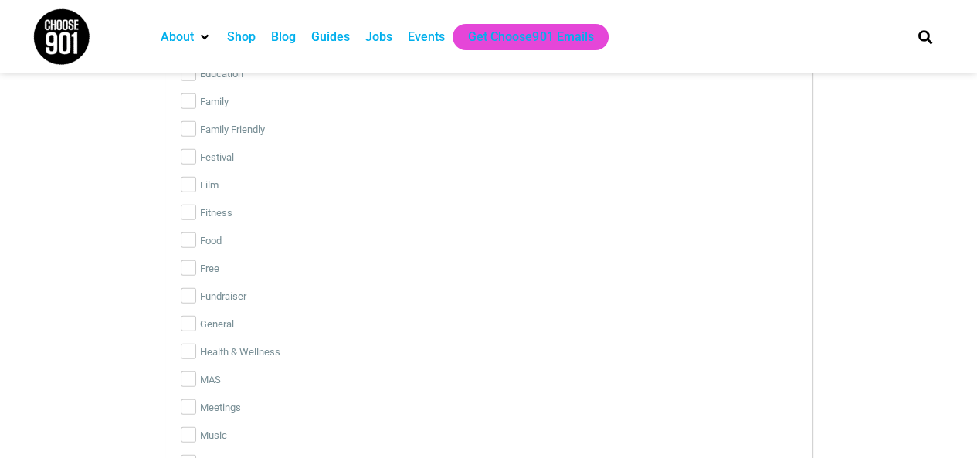
scroll to position [3567, 0]
click at [186, 324] on input "General" at bounding box center [188, 324] width 15 height 15
checkbox input "true"
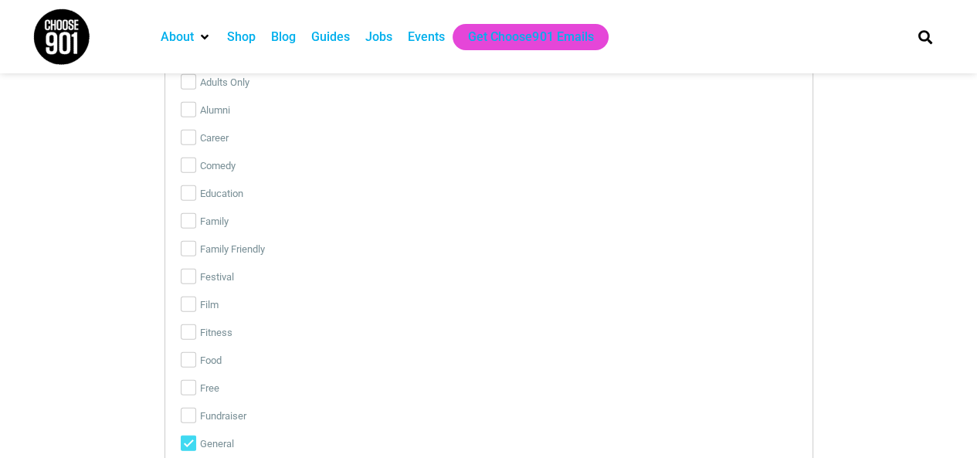
scroll to position [3443, 0]
click at [188, 138] on input "Career" at bounding box center [188, 141] width 15 height 15
checkbox input "true"
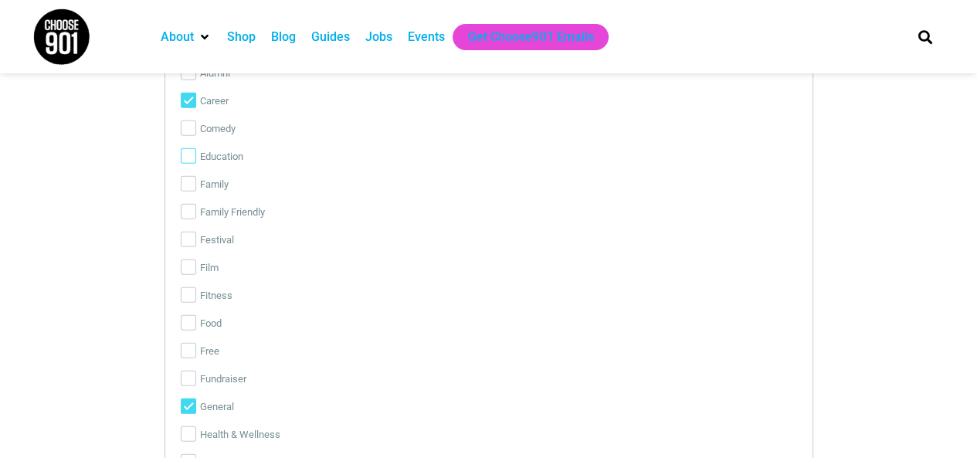
scroll to position [3490, 0]
click at [188, 149] on input "Education" at bounding box center [188, 151] width 15 height 15
checkbox input "true"
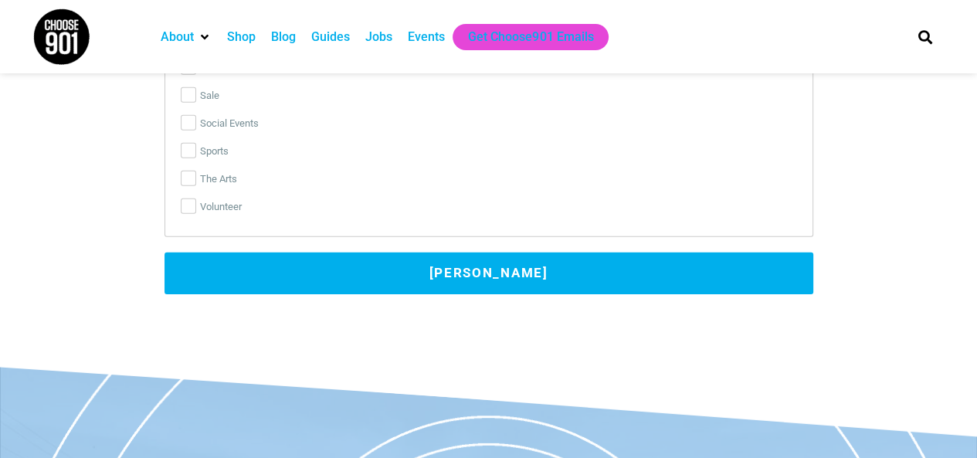
scroll to position [4019, 0]
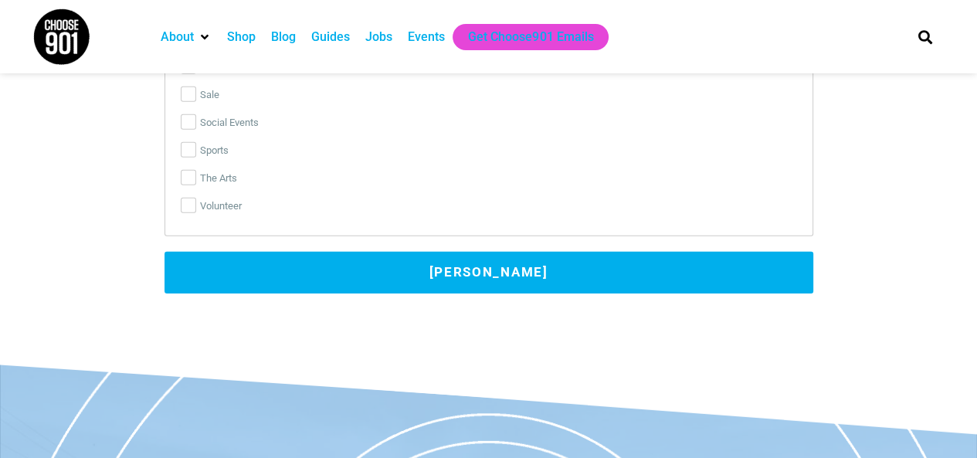
click at [504, 259] on button "[PERSON_NAME]" at bounding box center [488, 273] width 649 height 42
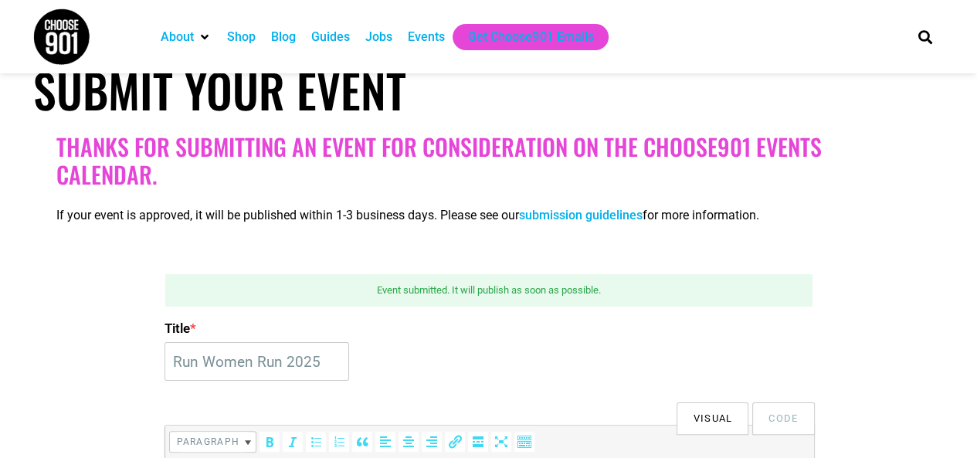
scroll to position [199, 0]
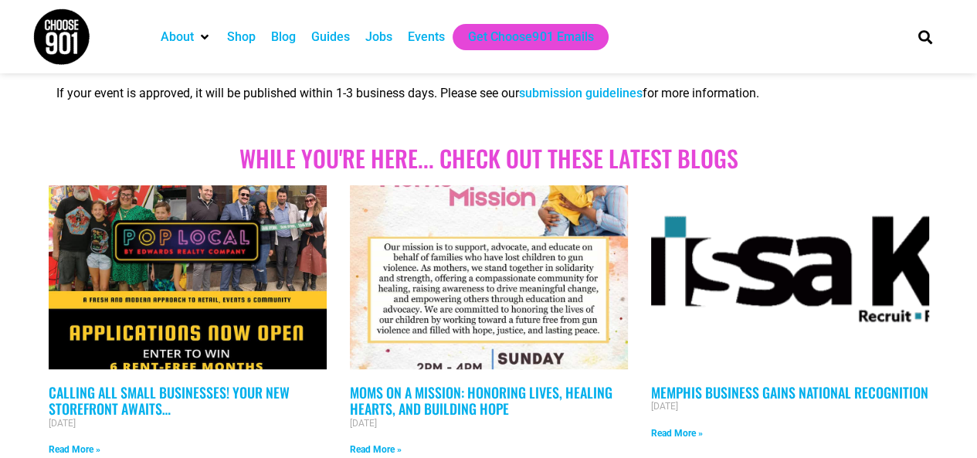
scroll to position [320, 0]
